Goal: Find specific page/section: Find specific page/section

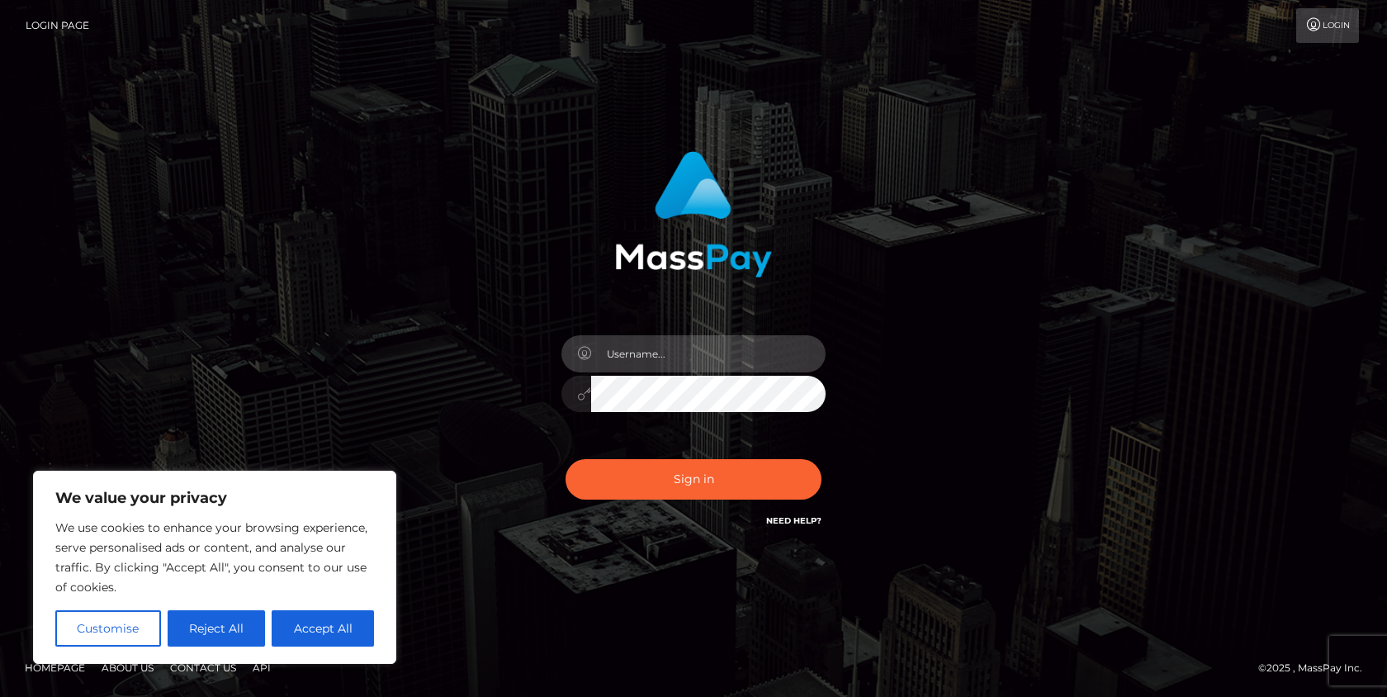
click at [660, 339] on input "text" at bounding box center [708, 353] width 234 height 37
type input "Drew Guizzetti"
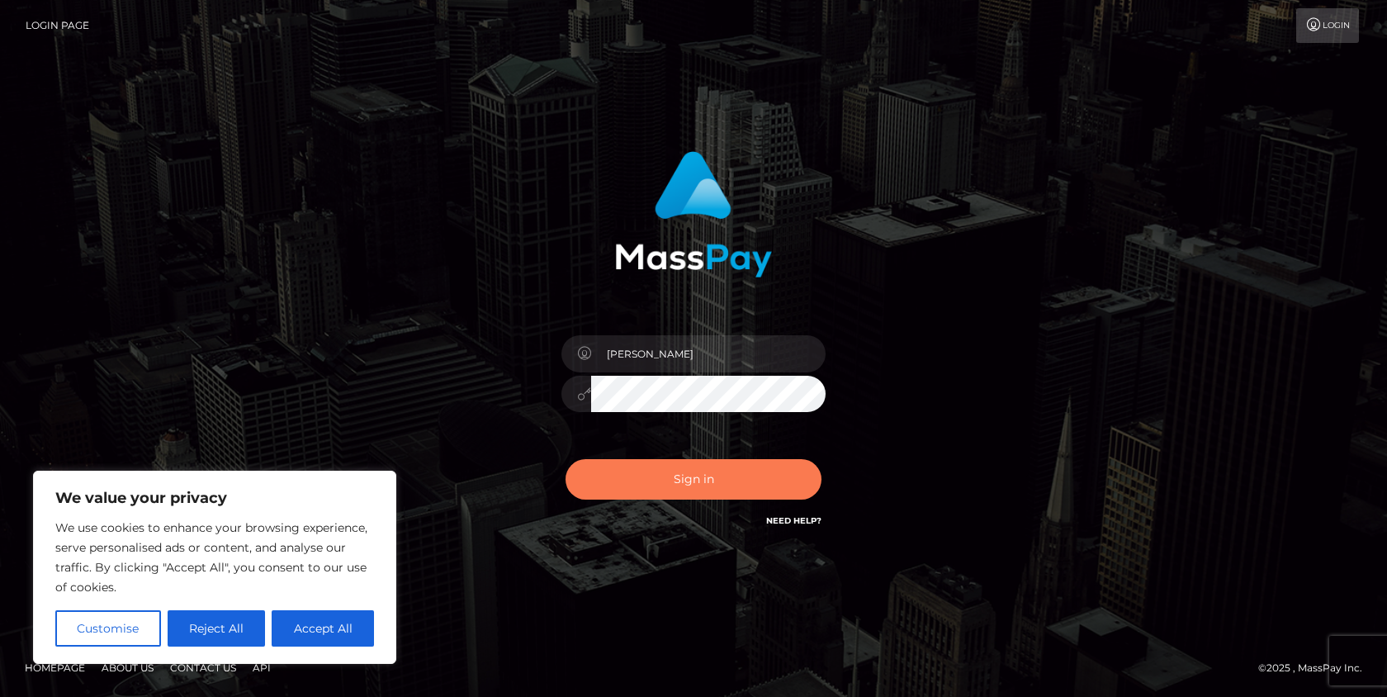
click at [687, 471] on button "Sign in" at bounding box center [694, 479] width 256 height 40
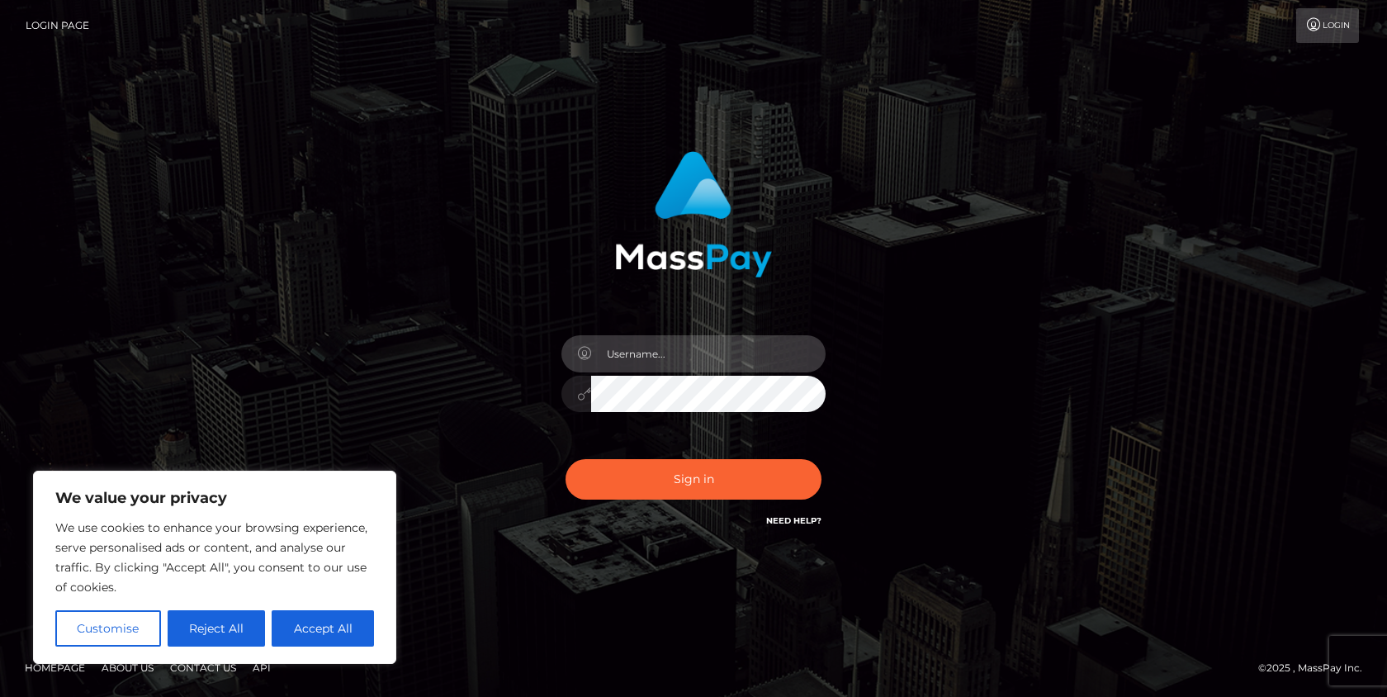
click at [679, 358] on input "text" at bounding box center [708, 353] width 234 height 37
type input "Drew Guizzetti"
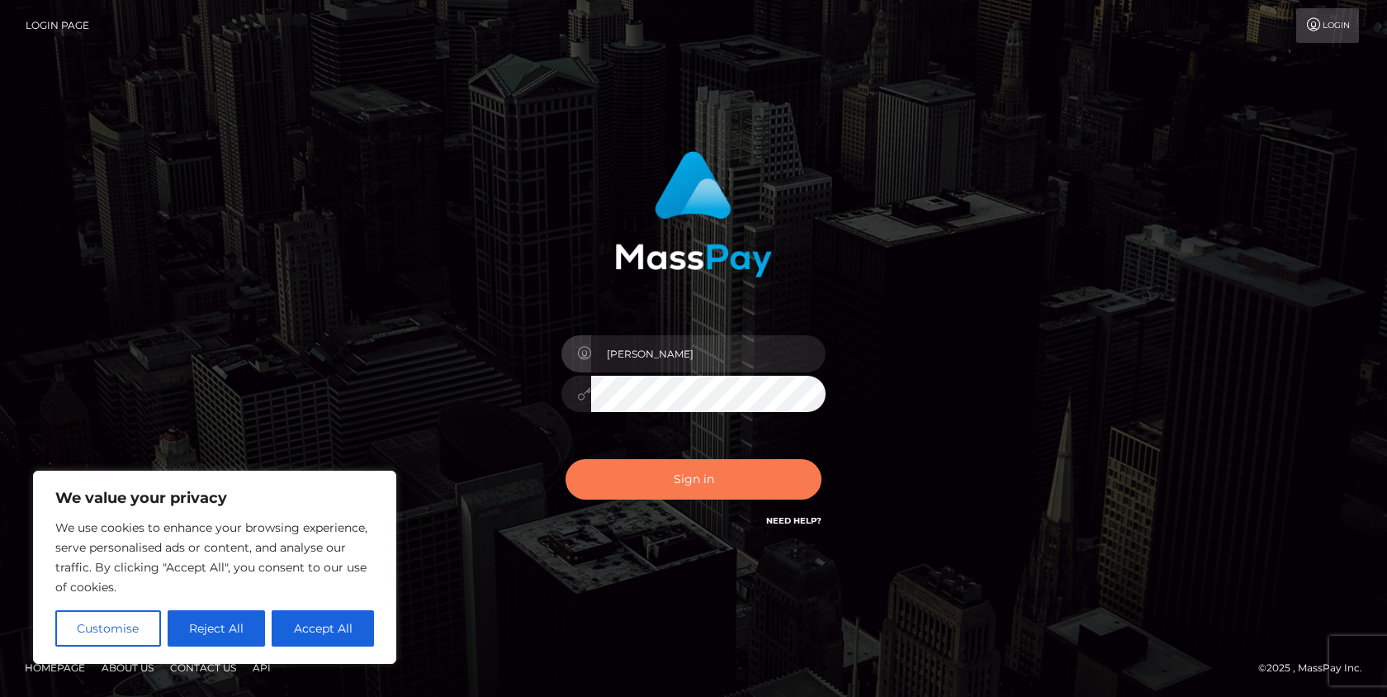
click at [696, 476] on button "Sign in" at bounding box center [694, 479] width 256 height 40
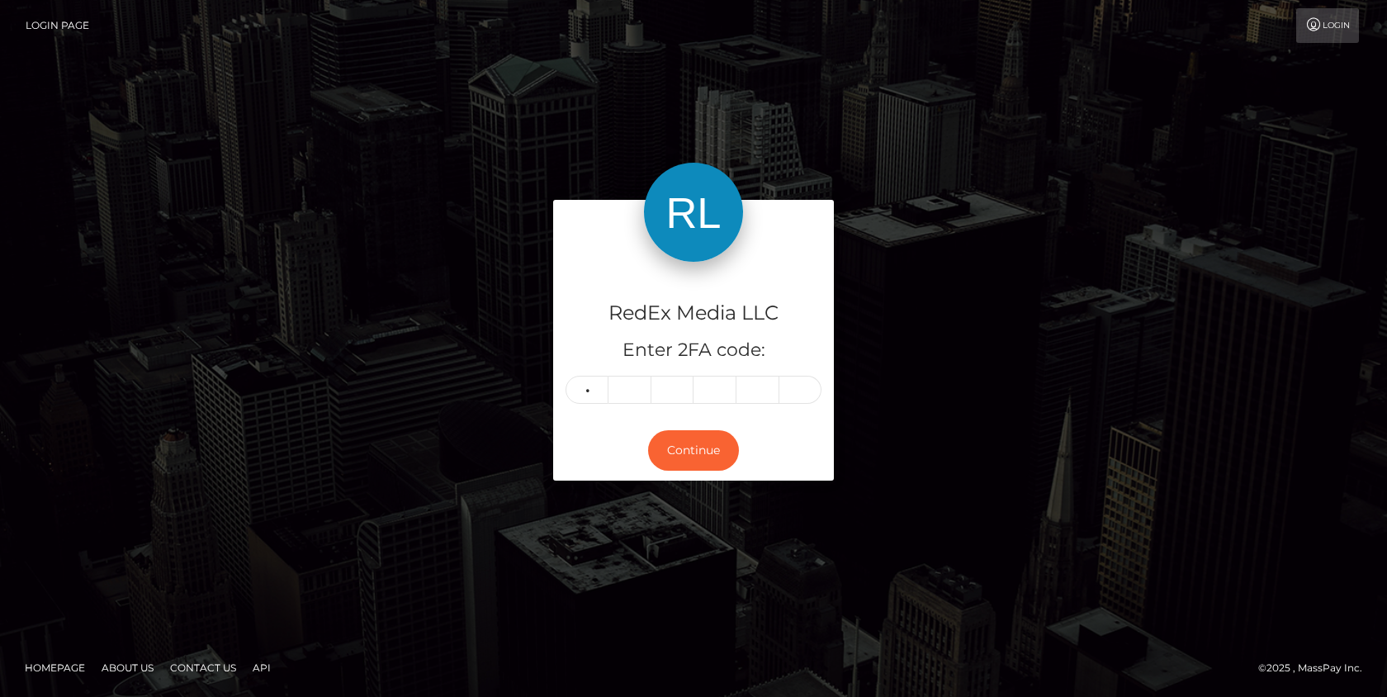
type input "8"
type input "5"
type input "8"
type input "5"
type input "3"
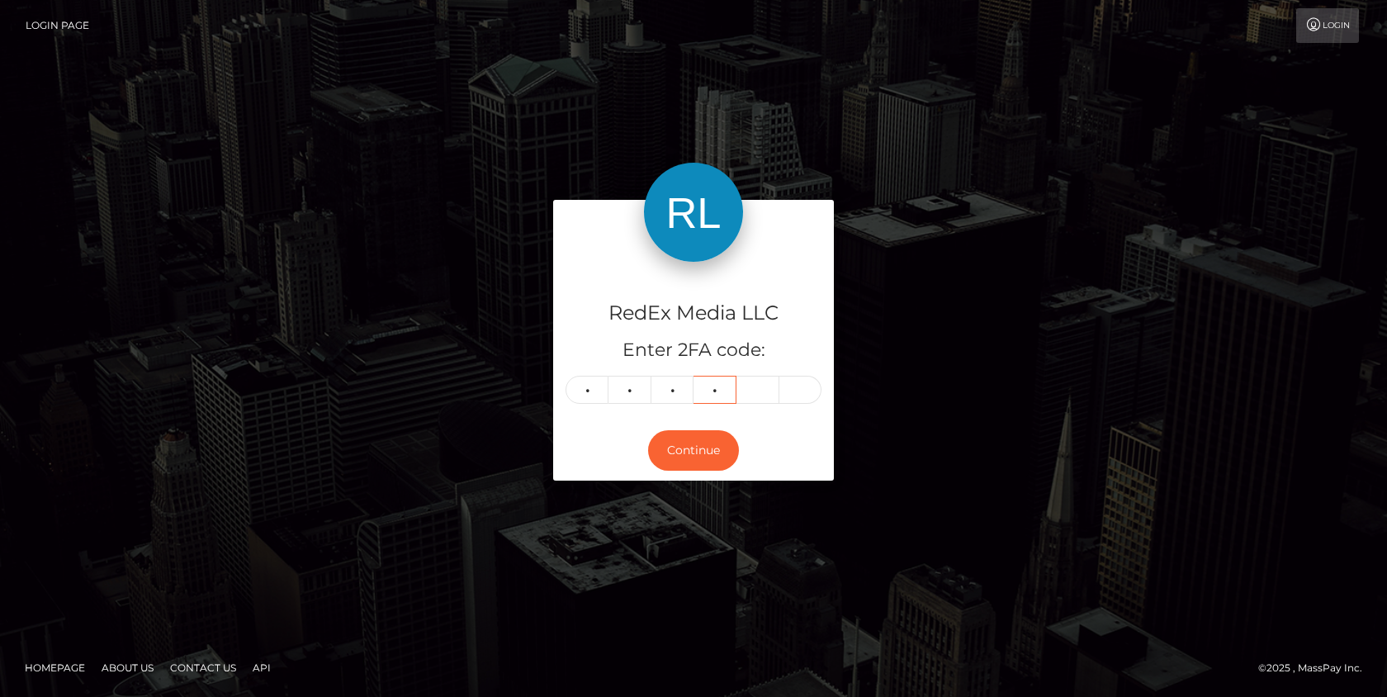
type input "9"
type input "2"
type input "3"
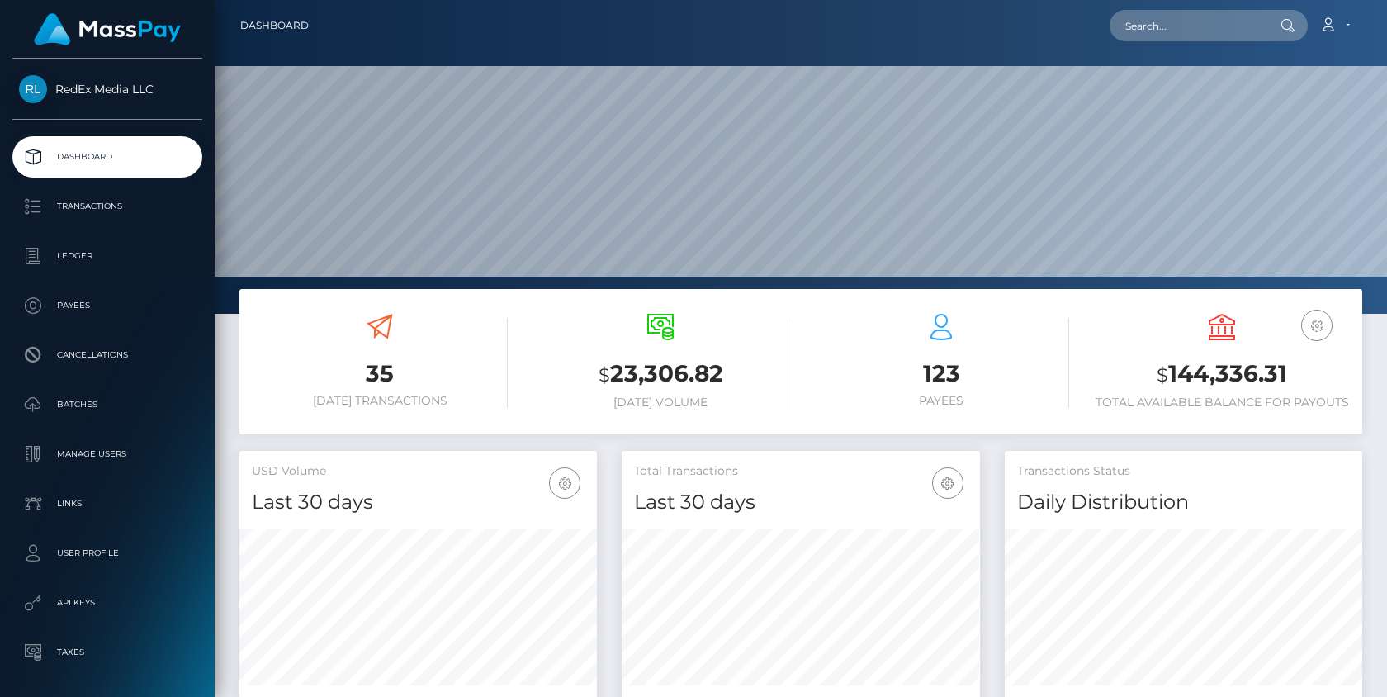
scroll to position [292, 358]
click at [80, 406] on p "Batches" at bounding box center [107, 404] width 177 height 25
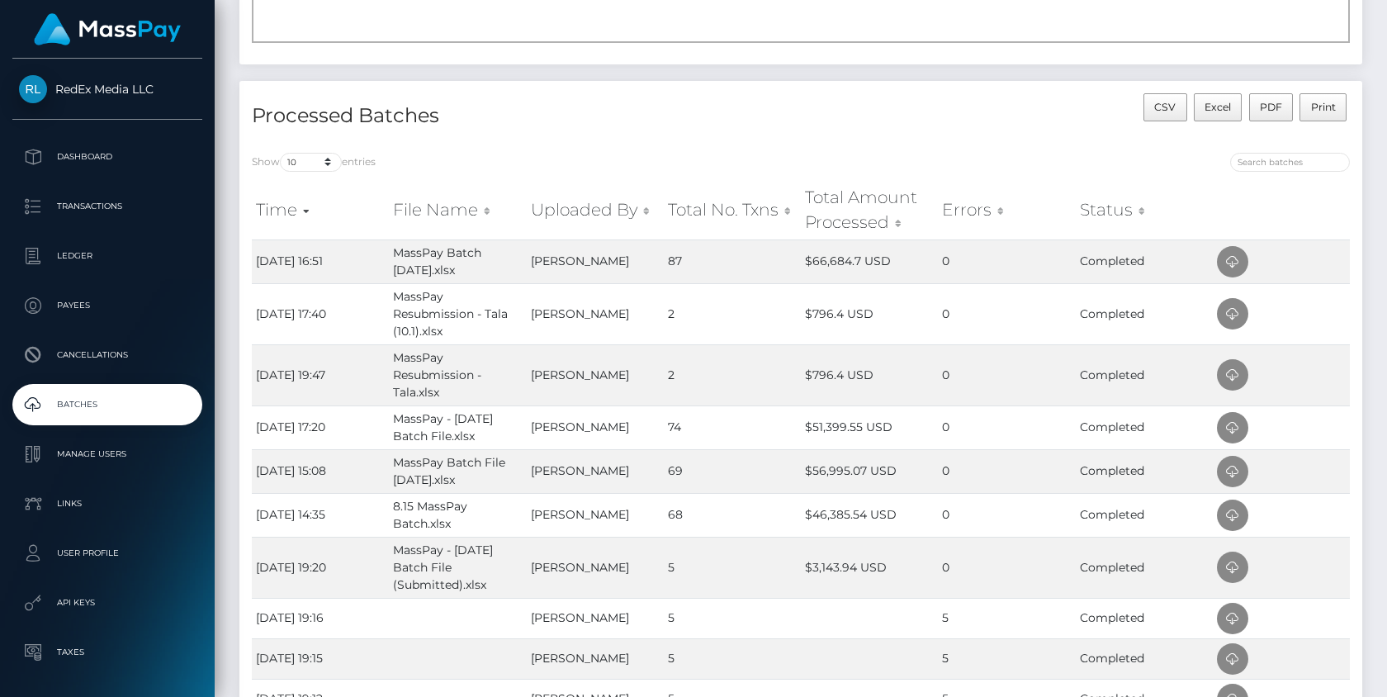
scroll to position [240, 0]
drag, startPoint x: 812, startPoint y: 258, endPoint x: 859, endPoint y: 260, distance: 47.1
click at [859, 260] on td "$66,684.7 USD" at bounding box center [869, 261] width 137 height 44
copy td "66,684.7"
click at [97, 164] on p "Dashboard" at bounding box center [107, 156] width 177 height 25
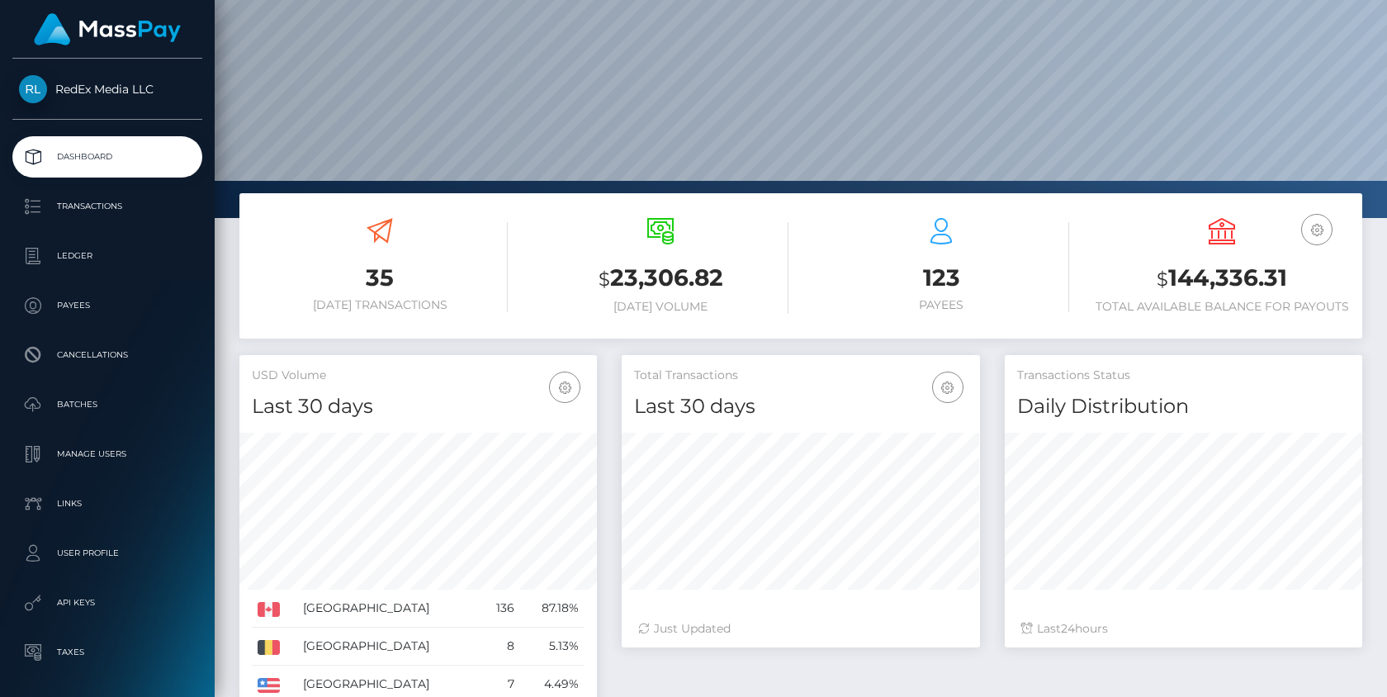
scroll to position [88, 0]
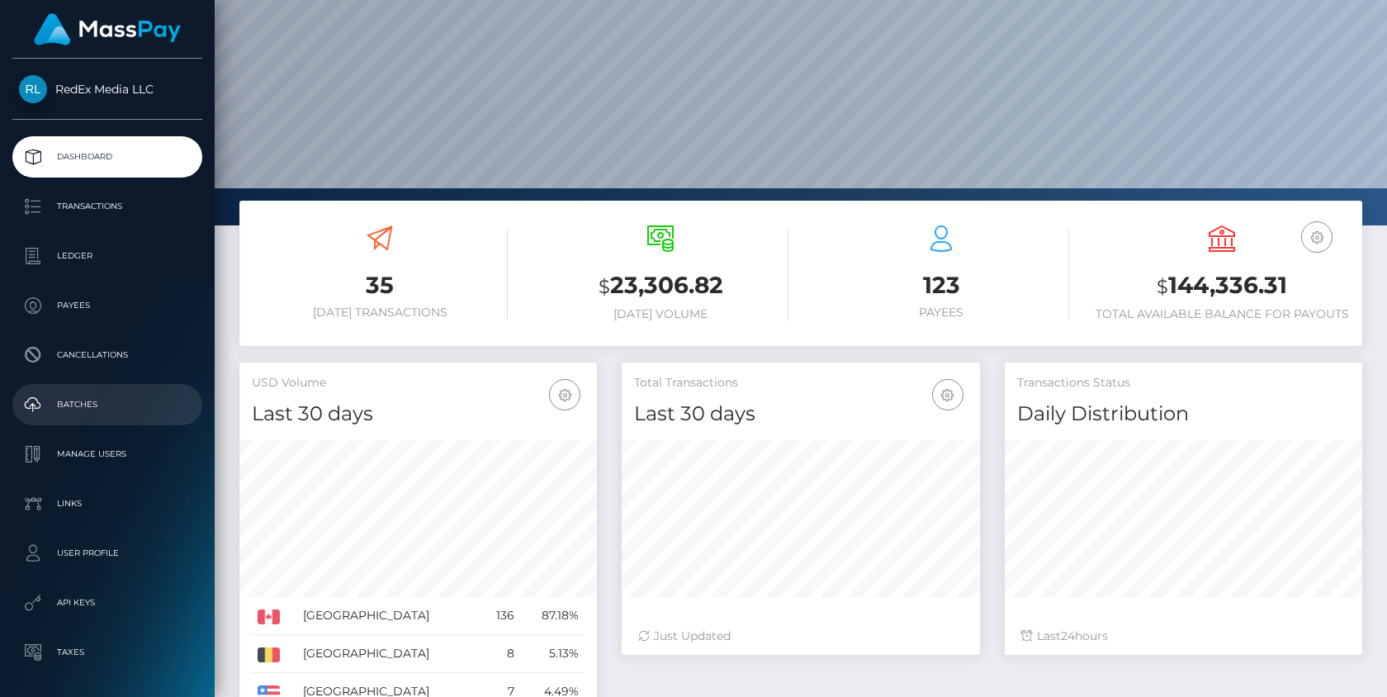
click at [98, 405] on p "Batches" at bounding box center [107, 404] width 177 height 25
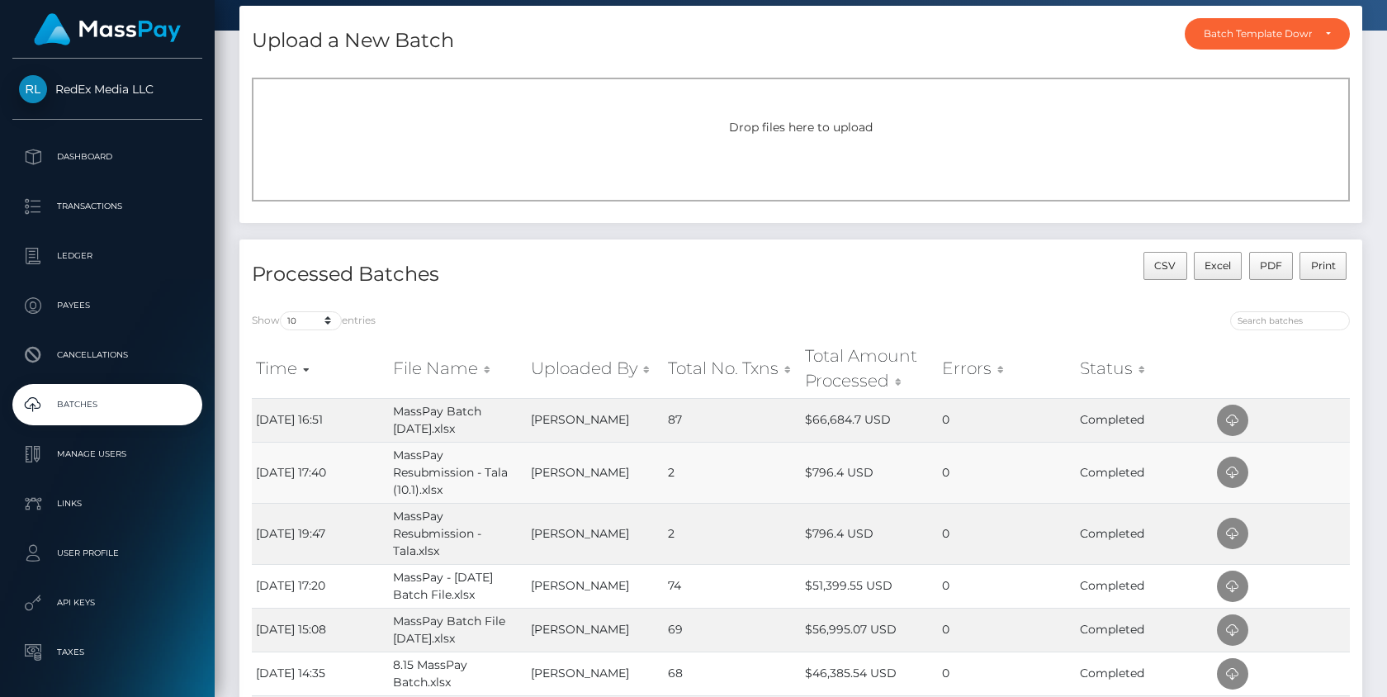
scroll to position [82, 0]
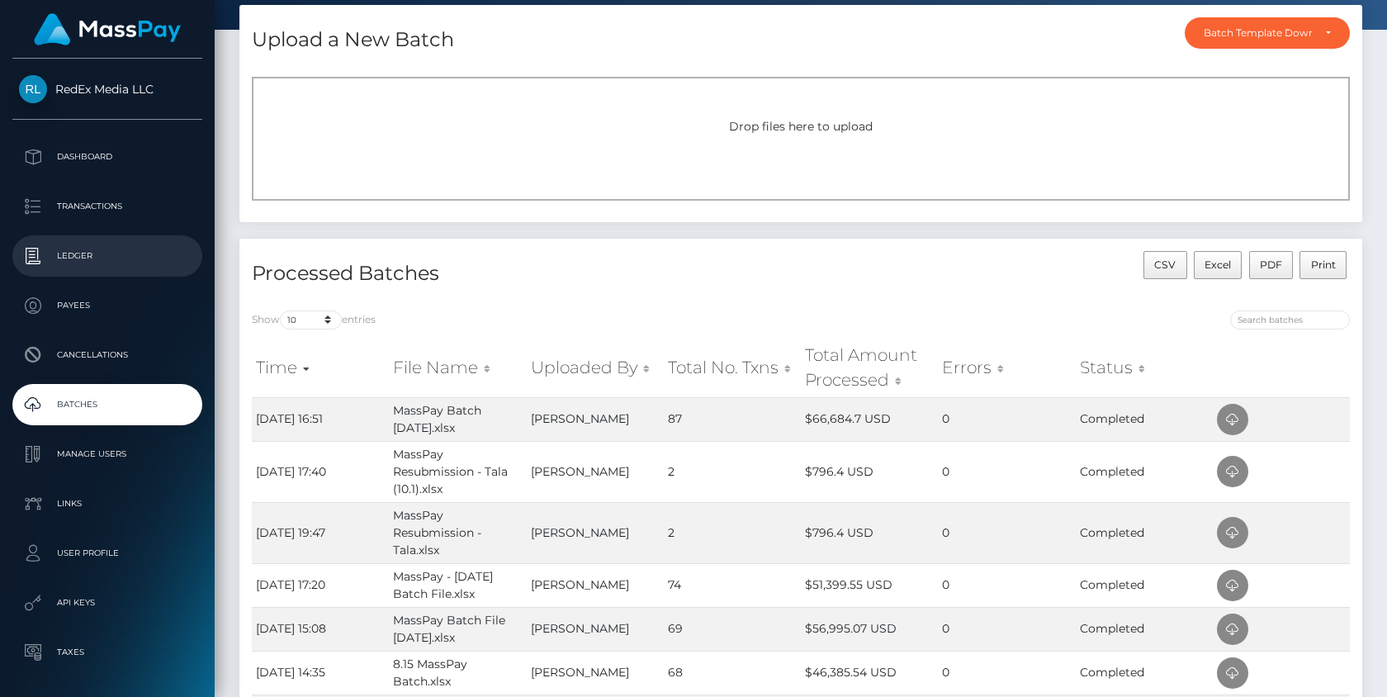
click at [65, 250] on p "Ledger" at bounding box center [107, 256] width 177 height 25
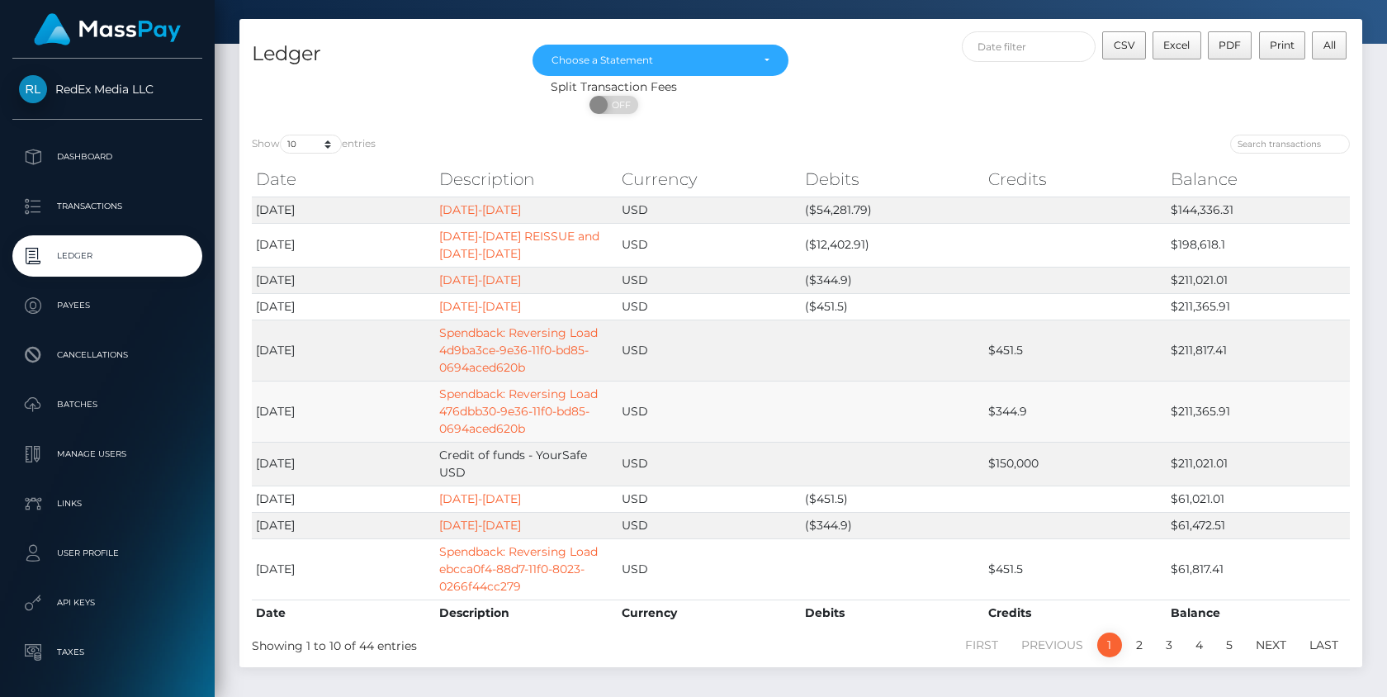
scroll to position [66, 0]
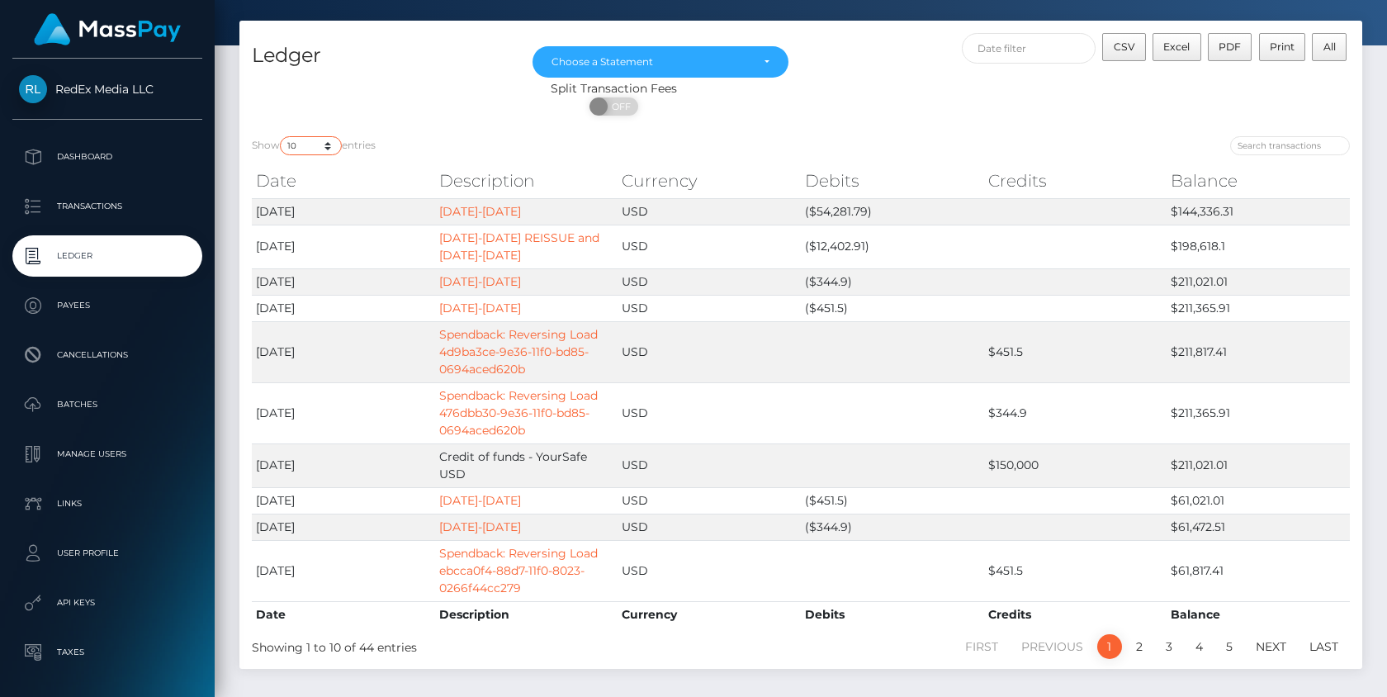
click at [331, 151] on select "10 25 50 100 250" at bounding box center [311, 145] width 62 height 19
select select "100"
click at [282, 136] on select "10 25 50 100 250" at bounding box center [311, 145] width 62 height 19
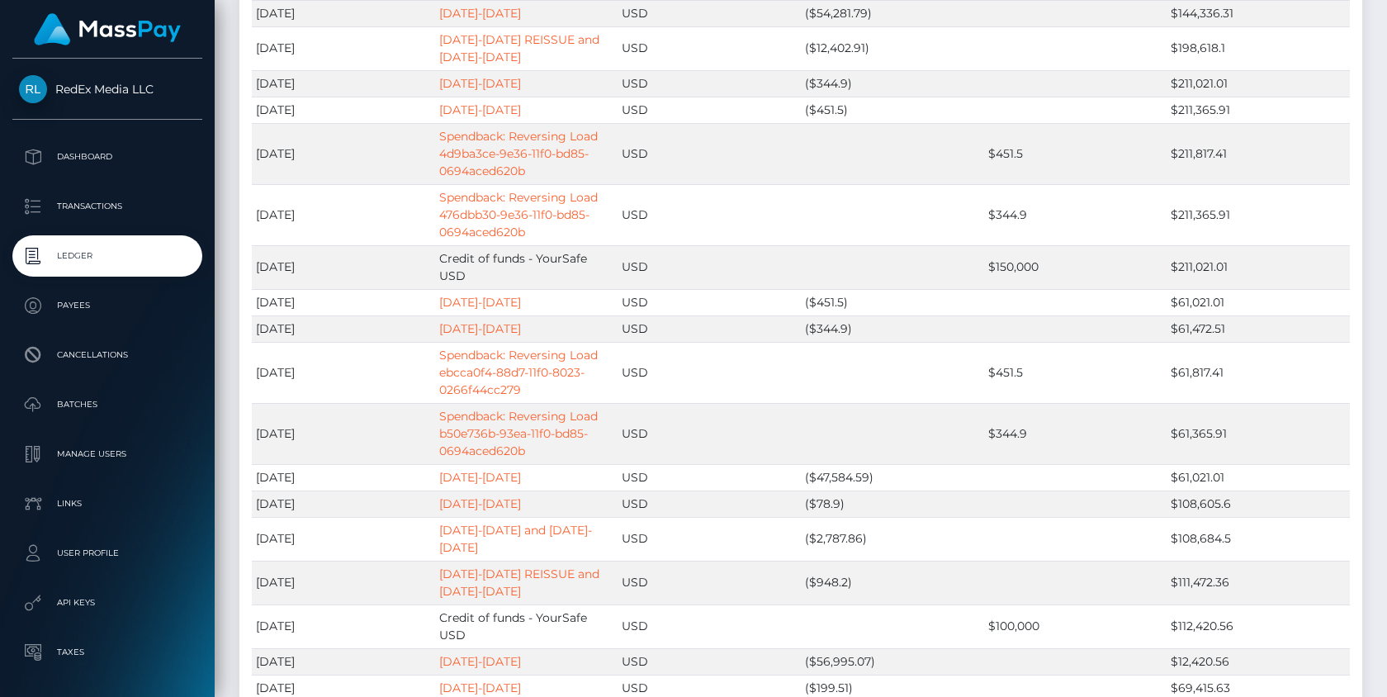
scroll to position [0, 0]
